Goal: Information Seeking & Learning: Learn about a topic

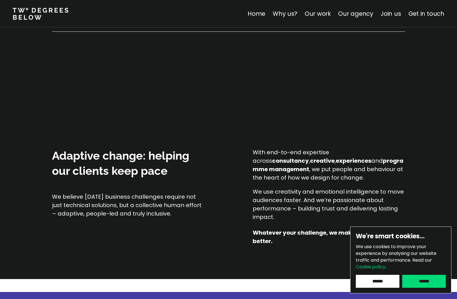
scroll to position [309, 0]
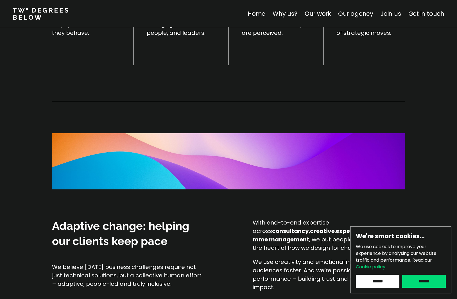
click at [391, 18] on nav "Home Why us? Our work Our agency Join us Get in touch" at bounding box center [228, 13] width 457 height 27
click at [392, 17] on link "Join us" at bounding box center [390, 14] width 21 height 8
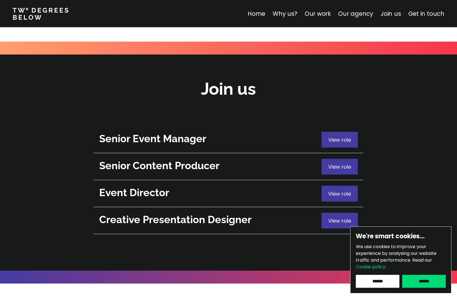
scroll to position [1994, 0]
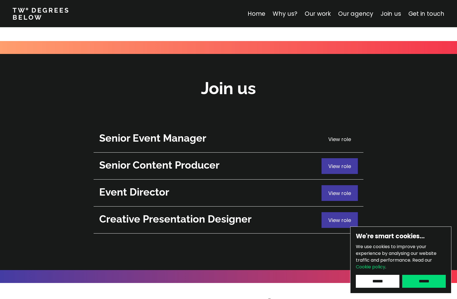
click at [344, 136] on span "View role" at bounding box center [339, 139] width 23 height 7
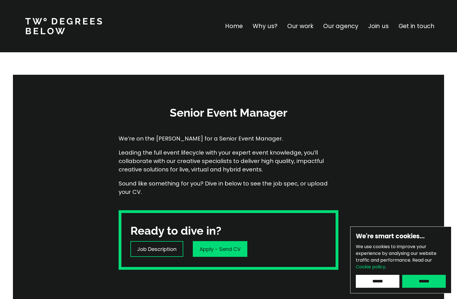
click at [263, 26] on p "Why us?" at bounding box center [265, 26] width 25 height 9
